Goal: Find specific page/section: Find specific page/section

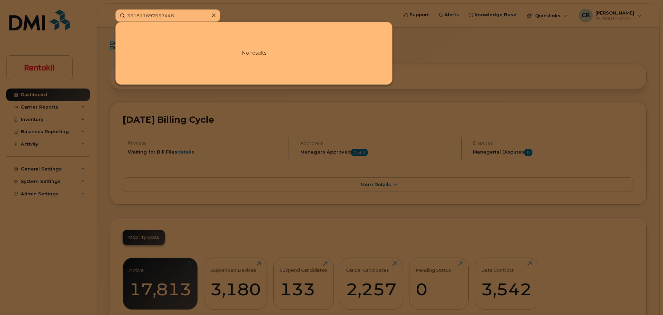
drag, startPoint x: 180, startPoint y: 15, endPoint x: 96, endPoint y: 17, distance: 84.2
click at [110, 17] on div "351811697657448 No results" at bounding box center [254, 15] width 289 height 12
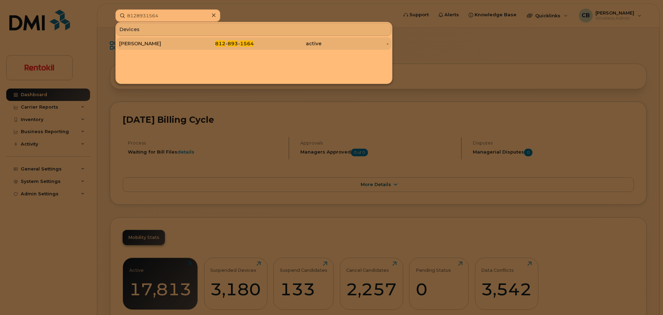
type input "8128931564"
click at [148, 46] on div "[PERSON_NAME]" at bounding box center [152, 43] width 67 height 7
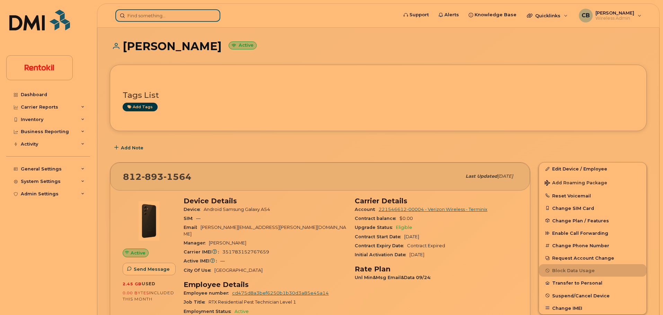
click at [169, 15] on input at bounding box center [167, 15] width 105 height 12
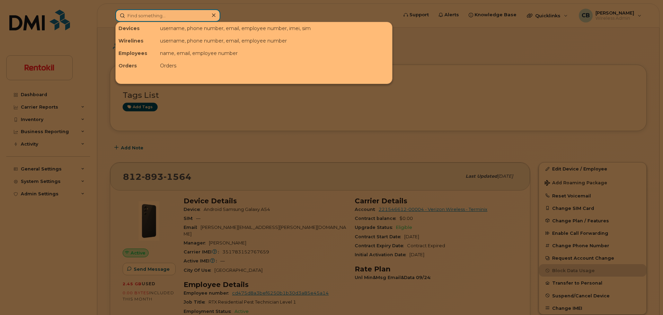
paste input "414) 397-6711"
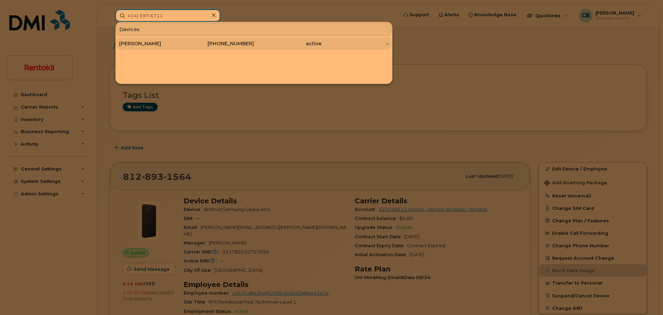
type input "414) 397-6711"
click at [146, 44] on div "[PERSON_NAME]" at bounding box center [152, 43] width 67 height 7
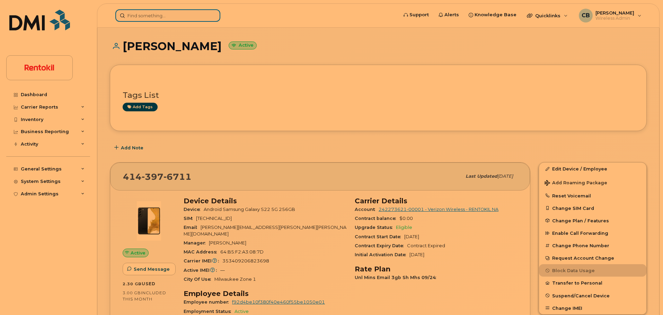
click at [178, 11] on input at bounding box center [167, 15] width 105 height 12
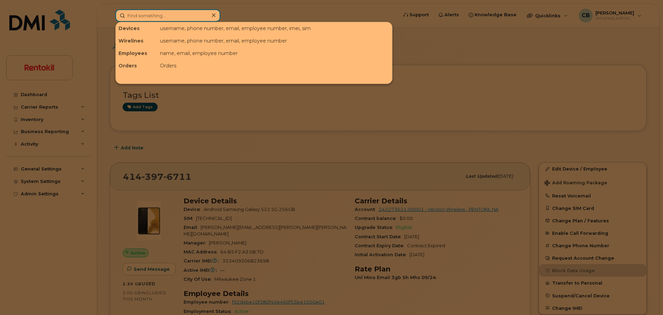
paste input "262) 899-5934"
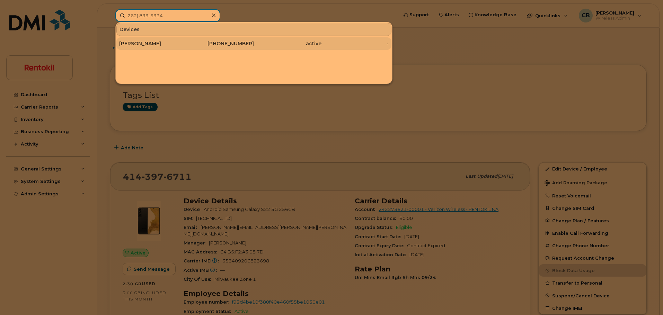
type input "262) 899-5934"
click at [148, 45] on div "PAUL RICKERT" at bounding box center [152, 43] width 67 height 7
